Goal: Task Accomplishment & Management: Complete application form

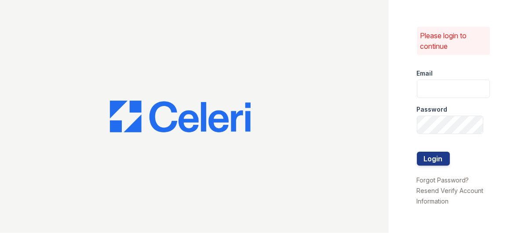
click at [424, 99] on div "Password" at bounding box center [453, 107] width 73 height 18
click at [425, 88] on input "email" at bounding box center [453, 89] width 73 height 18
type input "renewparkville@trinity-pm.com"
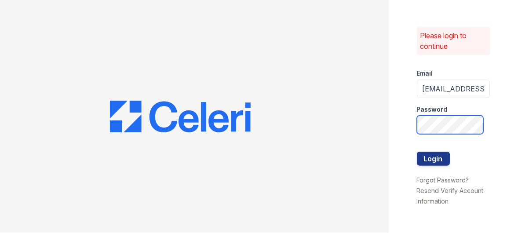
scroll to position [0, 15]
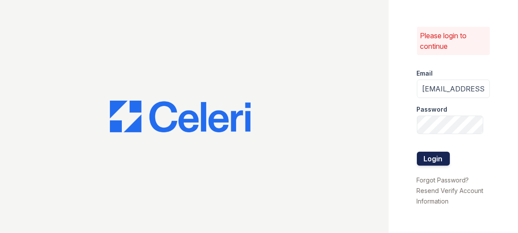
click at [430, 152] on button "Login" at bounding box center [433, 159] width 33 height 14
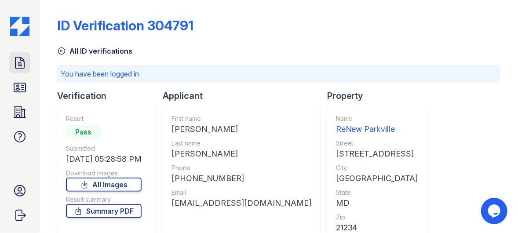
click at [21, 64] on icon at bounding box center [19, 62] width 9 height 11
click at [20, 65] on icon at bounding box center [20, 63] width 14 height 14
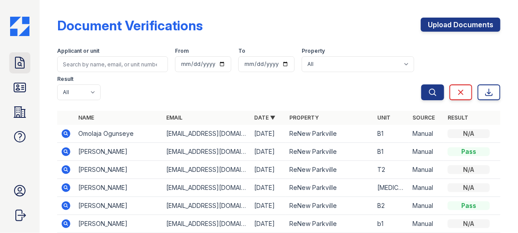
click at [20, 63] on icon at bounding box center [20, 63] width 14 height 14
click at [461, 25] on link "Upload Documents" at bounding box center [461, 25] width 80 height 14
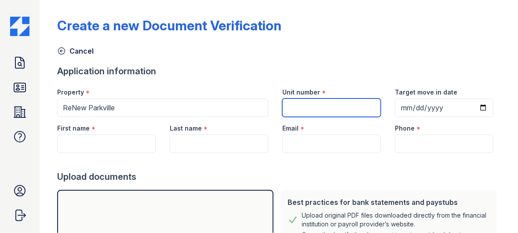
click at [311, 102] on input "Unit number" at bounding box center [331, 108] width 99 height 18
type input "t"
drag, startPoint x: 311, startPoint y: 102, endPoint x: 314, endPoint y: 143, distance: 41.9
click at [314, 143] on form "Application information Property * ReNew Parkville Unit number * t1 Target move…" at bounding box center [278, 206] width 443 height 282
type input "t1"
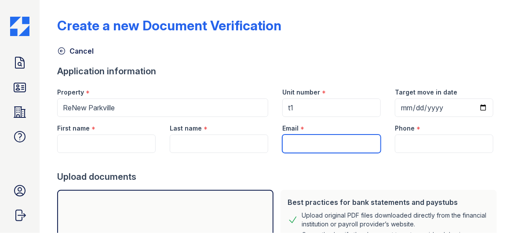
click at [286, 140] on input "Email" at bounding box center [331, 144] width 99 height 18
click at [368, 143] on input "[EMAIL_ADDRESS][DOMAIN_NAME]" at bounding box center [331, 144] width 99 height 18
type input "l"
paste input "[EMAIL_ADDRESS][DOMAIN_NAME]"
type input "[EMAIL_ADDRESS][DOMAIN_NAME]"
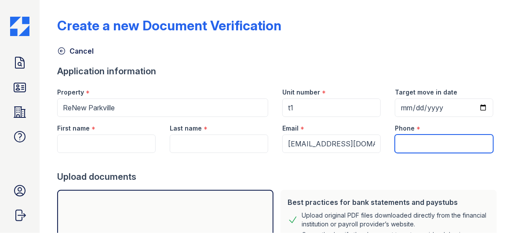
click at [405, 138] on input "Phone" at bounding box center [444, 144] width 99 height 18
paste input "(443) 584-6420"
type input "(443) 584-6420"
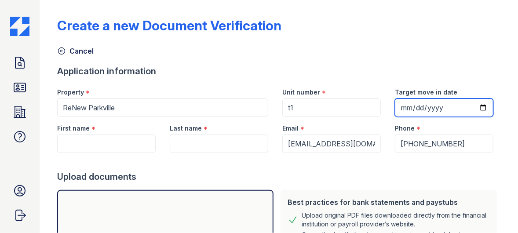
click at [403, 102] on input "Target move in date" at bounding box center [444, 108] width 99 height 18
type input "2025-09-16"
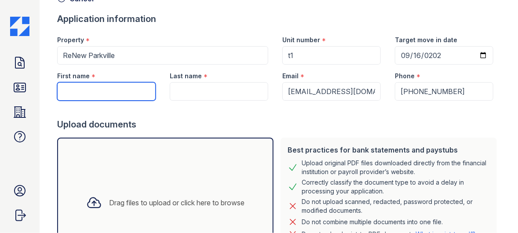
click at [76, 90] on input "First name" at bounding box center [106, 91] width 99 height 18
type input "[PERSON_NAME]"
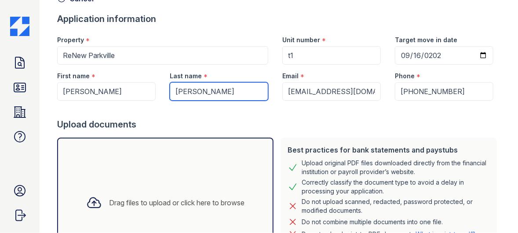
type input "[PERSON_NAME]"
click at [90, 198] on icon at bounding box center [94, 203] width 13 height 10
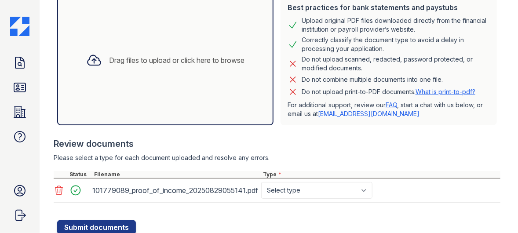
scroll to position [224, 0]
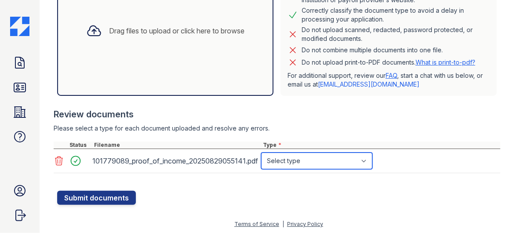
click at [347, 161] on select "Select type Paystub Bank Statement Offer Letter Tax Documents Benefit Award Let…" at bounding box center [316, 161] width 111 height 17
click at [261, 153] on select "Select type Paystub Bank Statement Offer Letter Tax Documents Benefit Award Let…" at bounding box center [316, 161] width 111 height 17
click at [332, 157] on select "Select type Paystub Bank Statement Offer Letter Tax Documents Benefit Award Let…" at bounding box center [316, 161] width 111 height 17
select select "paystub"
click at [261, 153] on select "Select type Paystub Bank Statement Offer Letter Tax Documents Benefit Award Let…" at bounding box center [316, 161] width 111 height 17
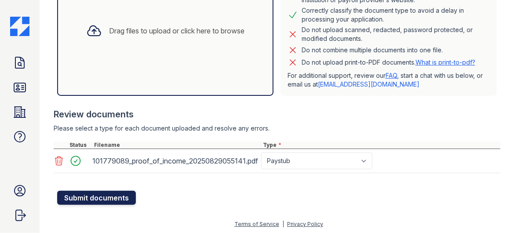
click at [73, 193] on button "Submit documents" at bounding box center [96, 198] width 79 height 14
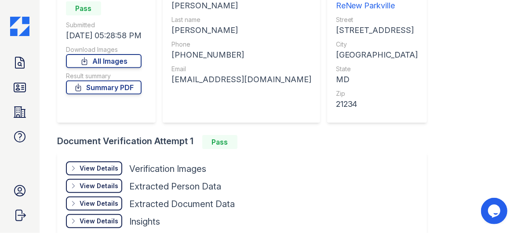
scroll to position [148, 0]
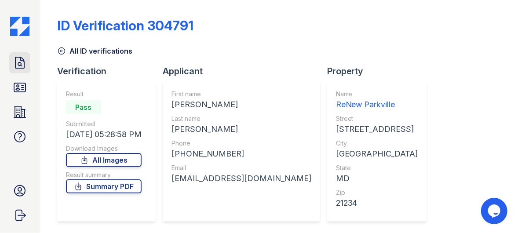
click at [24, 66] on icon at bounding box center [19, 62] width 9 height 11
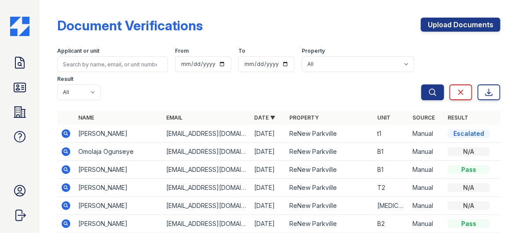
click at [87, 133] on td "[PERSON_NAME]" at bounding box center [119, 134] width 88 height 18
drag, startPoint x: 87, startPoint y: 133, endPoint x: 121, endPoint y: 142, distance: 35.5
click at [121, 142] on td "Theadore Lee" at bounding box center [119, 134] width 88 height 18
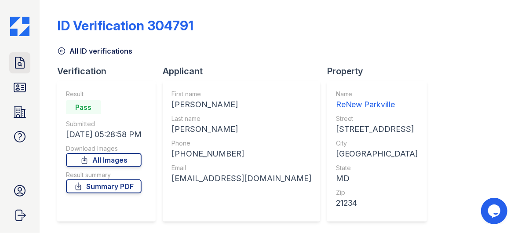
click at [19, 57] on icon at bounding box center [19, 62] width 9 height 11
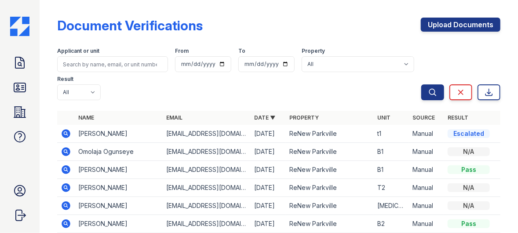
drag, startPoint x: 19, startPoint y: 57, endPoint x: 177, endPoint y: 97, distance: 162.6
click at [100, 135] on td "[PERSON_NAME]" at bounding box center [119, 134] width 88 height 18
click at [429, 96] on icon "submit" at bounding box center [432, 92] width 9 height 9
click at [442, 22] on link "Upload Documents" at bounding box center [461, 25] width 80 height 14
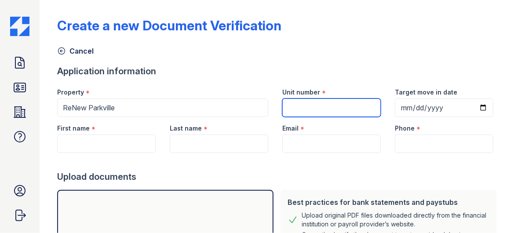
click at [325, 105] on input "Unit number" at bounding box center [331, 108] width 99 height 18
type input "t1"
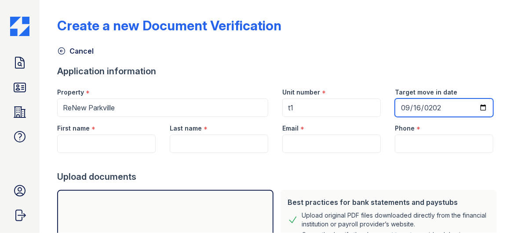
type input "2025-09-16"
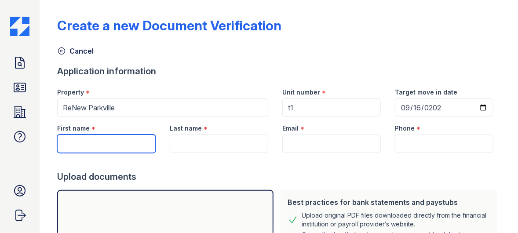
click at [80, 142] on input "First name" at bounding box center [106, 144] width 99 height 18
type input "[PERSON_NAME]"
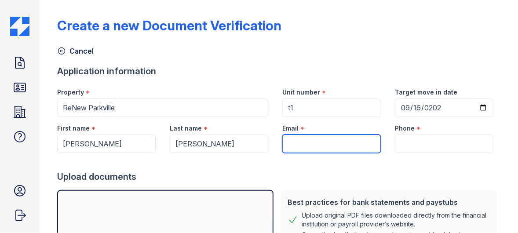
type input "[EMAIL_ADDRESS][DOMAIN_NAME]"
type input "(443) 584-6420"
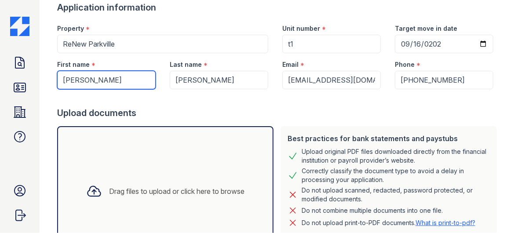
scroll to position [68, 0]
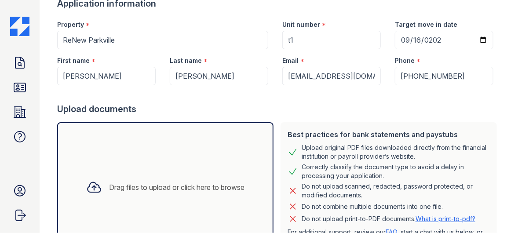
click at [89, 184] on icon at bounding box center [94, 188] width 13 height 10
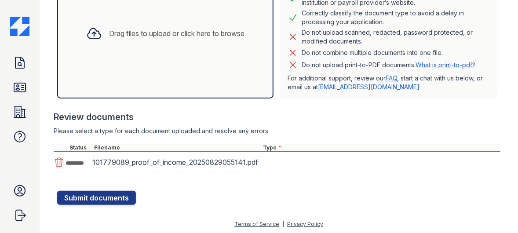
scroll to position [224, 0]
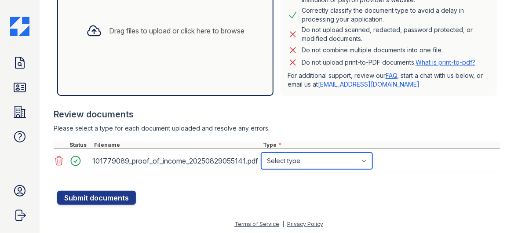
click at [326, 163] on select "Select type Paystub Bank Statement Offer Letter Tax Documents Benefit Award Let…" at bounding box center [316, 161] width 111 height 17
select select "paystub"
click at [261, 153] on select "Select type Paystub Bank Statement Offer Letter Tax Documents Benefit Award Let…" at bounding box center [316, 161] width 111 height 17
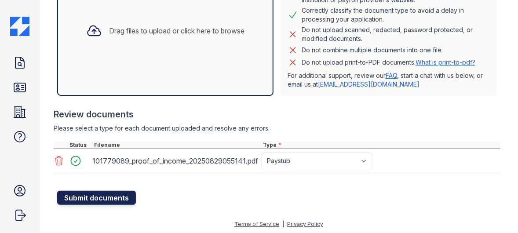
click at [91, 199] on button "Submit documents" at bounding box center [96, 198] width 79 height 14
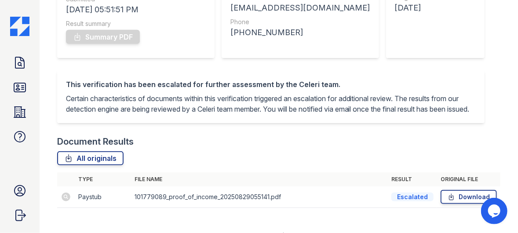
scroll to position [170, 0]
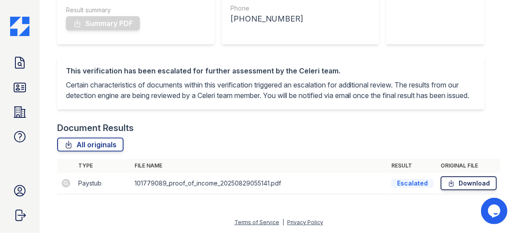
click at [461, 181] on link "Download" at bounding box center [469, 183] width 56 height 14
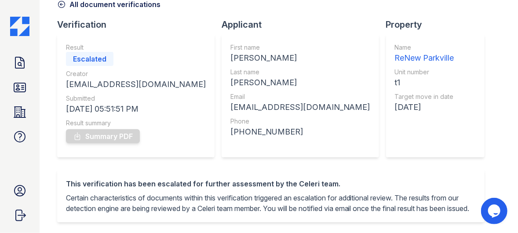
scroll to position [0, 0]
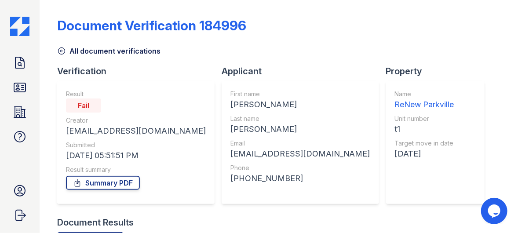
scroll to position [94, 0]
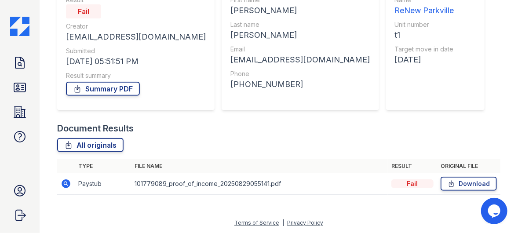
click at [464, 180] on link "Download" at bounding box center [469, 184] width 56 height 14
